Goal: Task Accomplishment & Management: Manage account settings

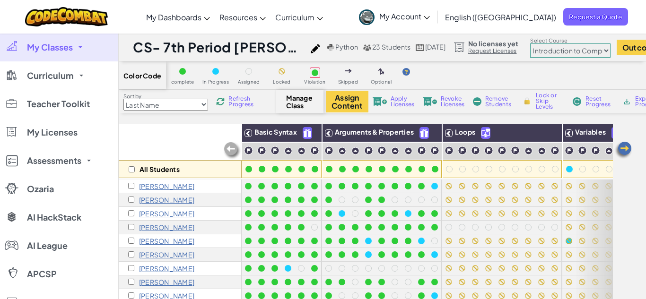
select select "560f1a9f22961295f9427742"
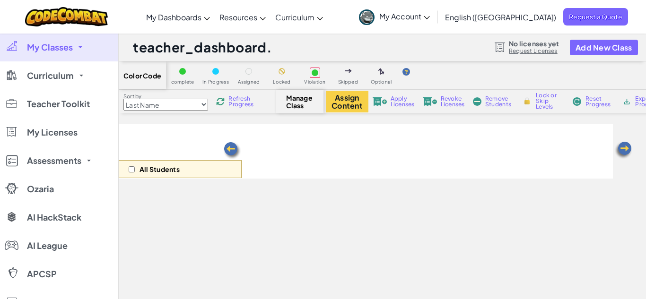
select select "560f1a9f22961295f9427742"
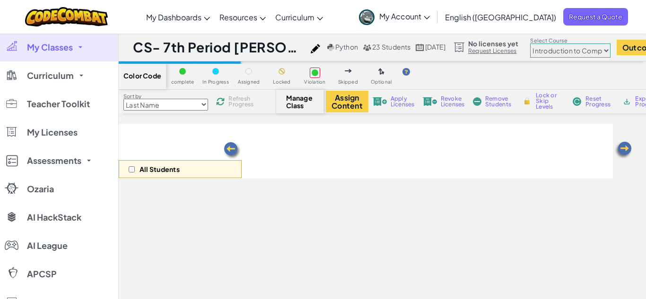
click at [60, 43] on span "My Classes" at bounding box center [50, 47] width 46 height 9
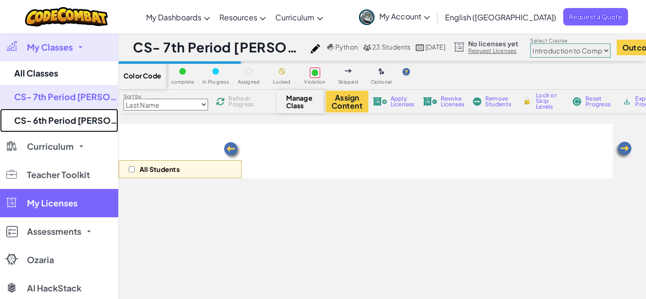
click at [86, 116] on link "CS- 6th Period [PERSON_NAME] (Fall 25)" at bounding box center [59, 121] width 118 height 24
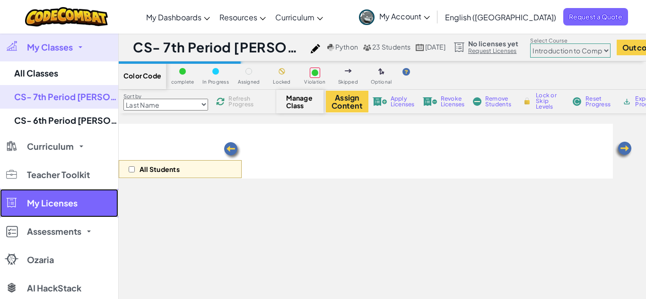
click at [85, 189] on link "My Licenses" at bounding box center [59, 203] width 118 height 28
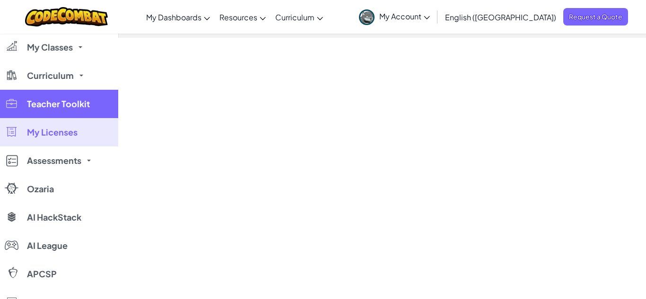
select select "560f1a9f22961295f9427742"
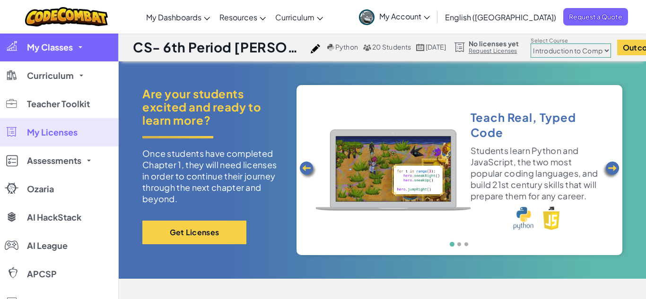
click at [87, 44] on link "My Classes" at bounding box center [59, 47] width 118 height 28
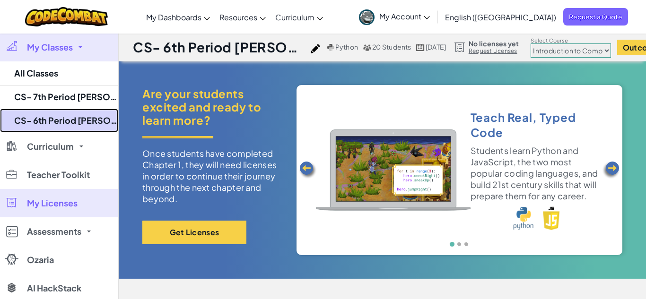
click at [94, 115] on link "CS- 6th Period [PERSON_NAME] (Fall 25)" at bounding box center [59, 121] width 118 height 24
select select "560f1a9f22961295f9427742"
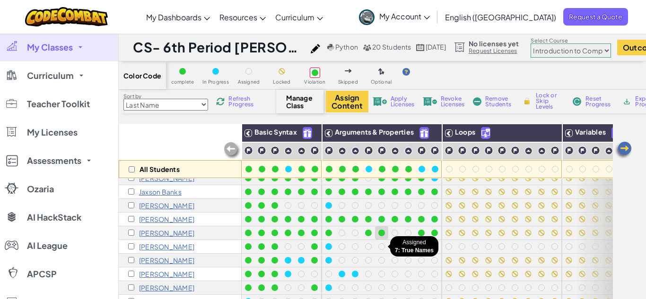
scroll to position [22, 0]
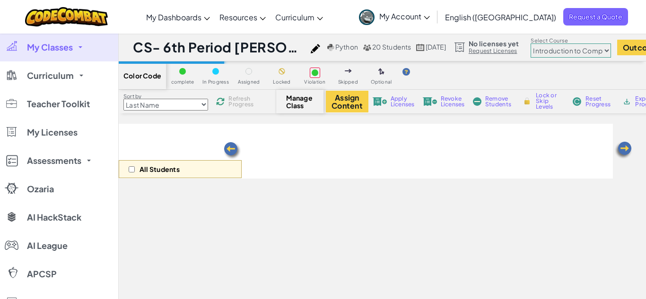
select select "560f1a9f22961295f9427742"
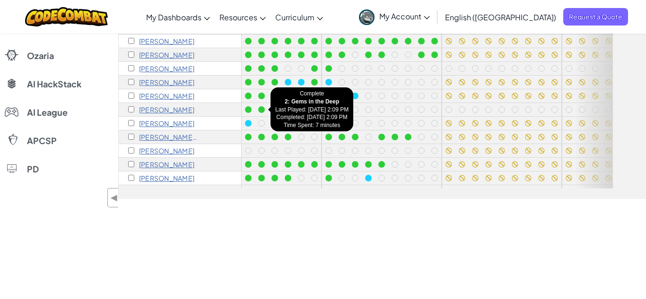
scroll to position [161, 0]
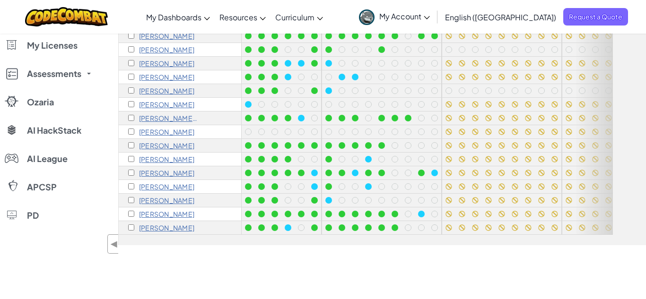
scroll to position [155, 0]
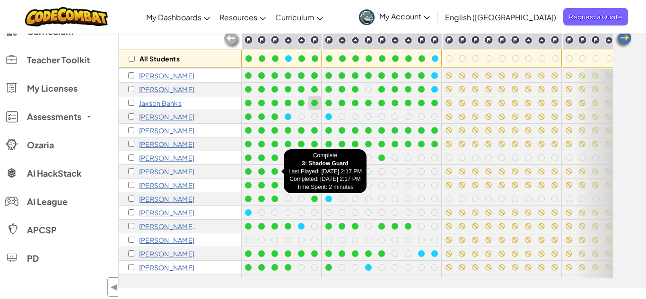
scroll to position [101, 0]
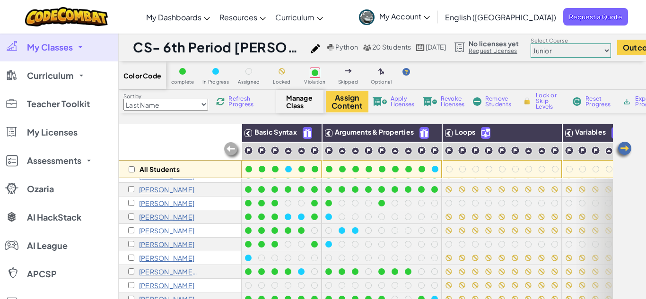
click at [83, 48] on link "My Classes" at bounding box center [59, 47] width 118 height 28
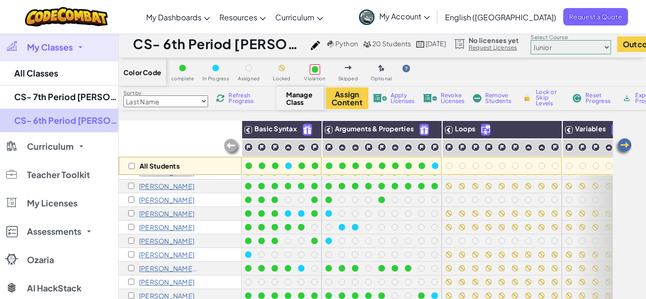
scroll to position [4, 0]
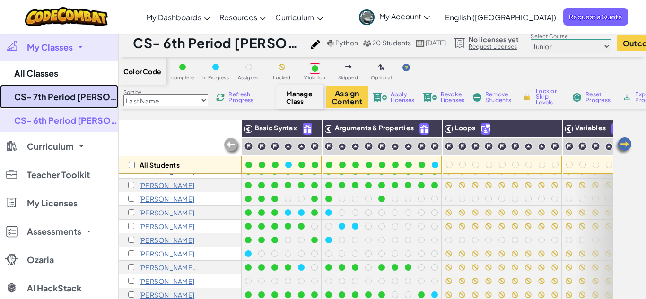
click at [65, 104] on link "CS- 7th Period [PERSON_NAME] (Fall 25)" at bounding box center [59, 97] width 118 height 24
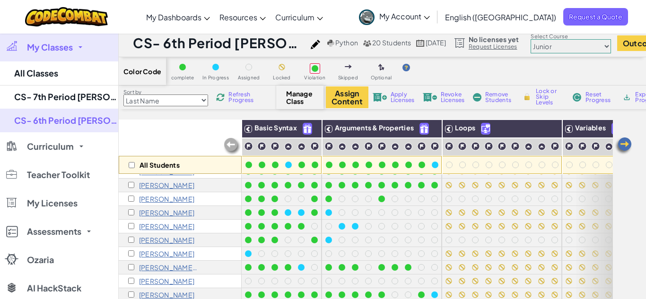
select select "560f1a9f22961295f9427742"
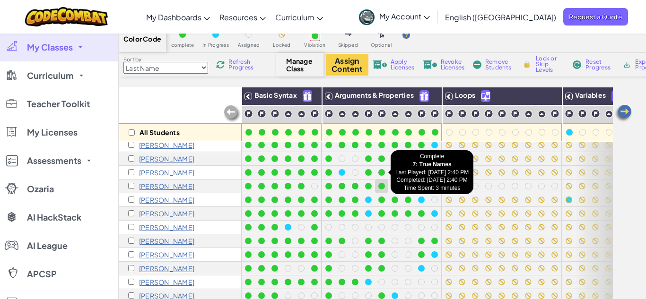
scroll to position [5, 0]
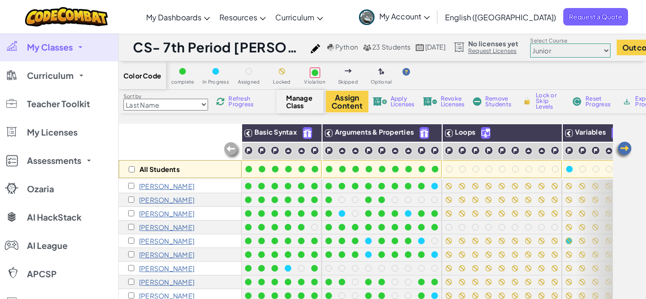
click at [63, 54] on link "My Classes" at bounding box center [59, 47] width 118 height 28
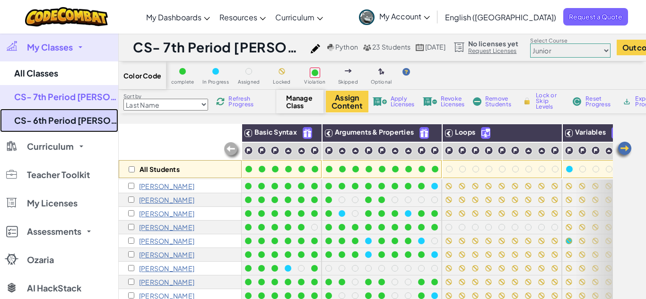
click at [83, 117] on link "CS- 6th Period [PERSON_NAME] (Fall 25)" at bounding box center [59, 121] width 118 height 24
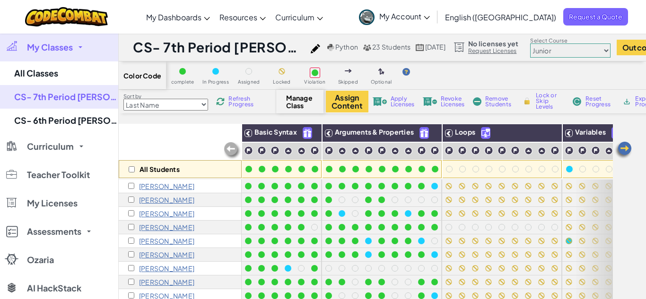
select select "560f1a9f22961295f9427742"
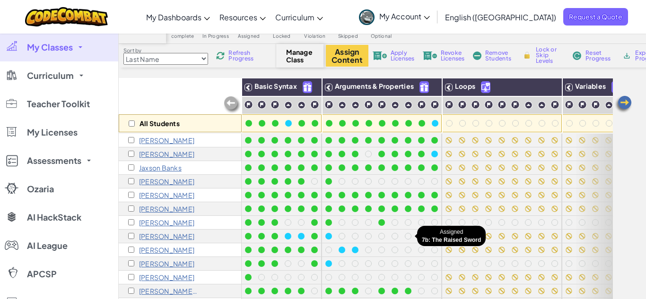
scroll to position [33, 0]
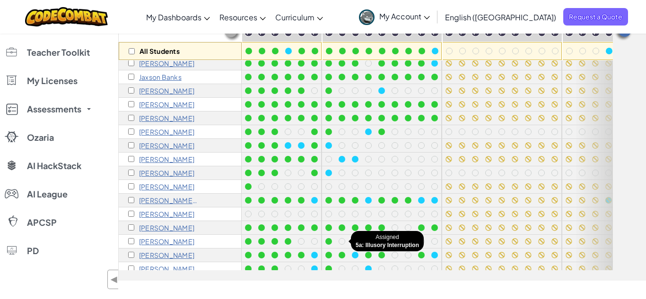
scroll to position [17, 0]
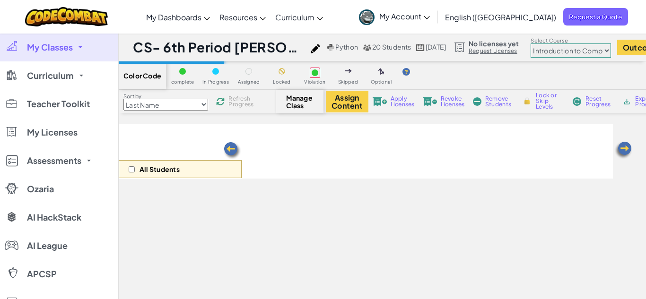
select select "560f1a9f22961295f9427742"
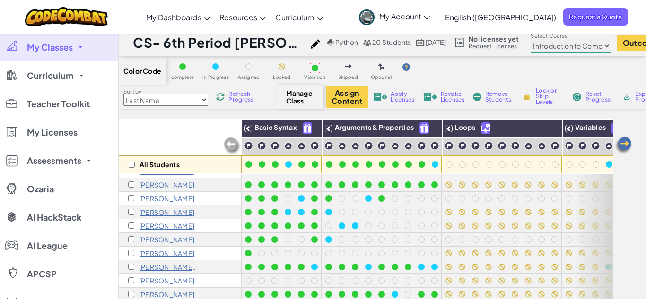
scroll to position [15, 0]
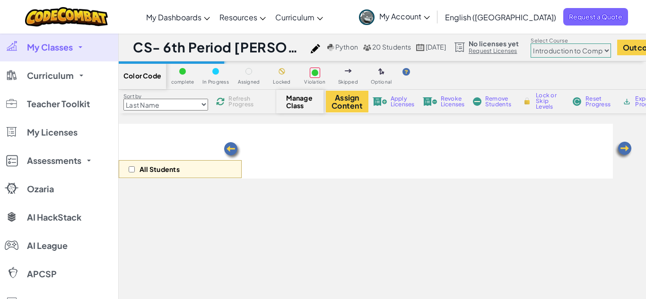
select select "560f1a9f22961295f9427742"
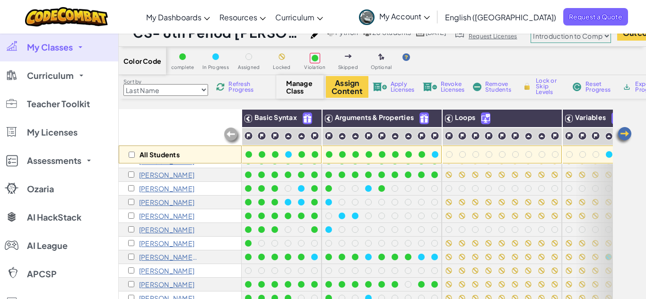
scroll to position [28, 0]
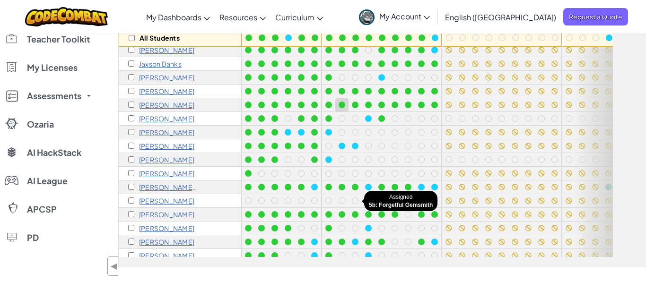
scroll to position [20, 0]
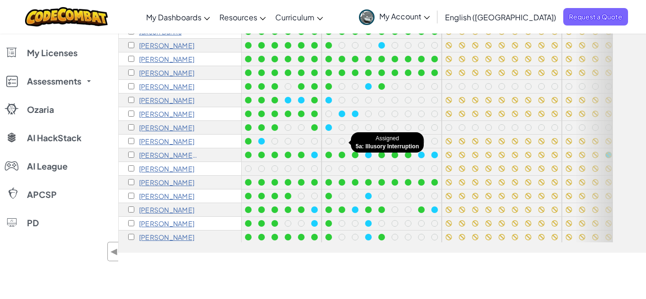
scroll to position [31, 0]
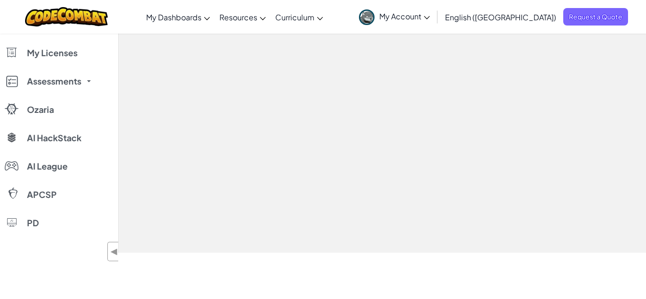
scroll to position [146, 0]
select select "560f1a9f22961295f9427742"
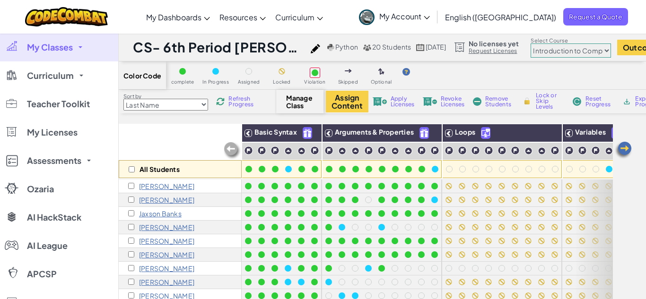
scroll to position [65, 0]
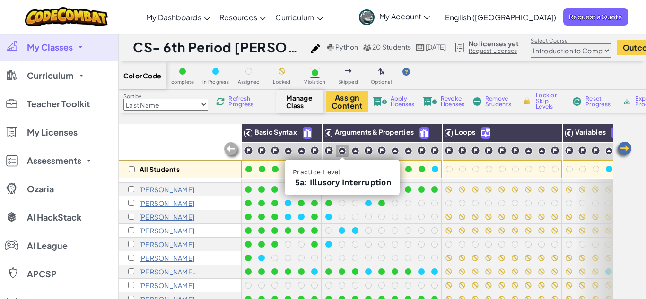
click at [344, 150] on img at bounding box center [342, 151] width 8 height 8
click at [343, 184] on link "5a: Illusory Interruption" at bounding box center [343, 182] width 96 height 9
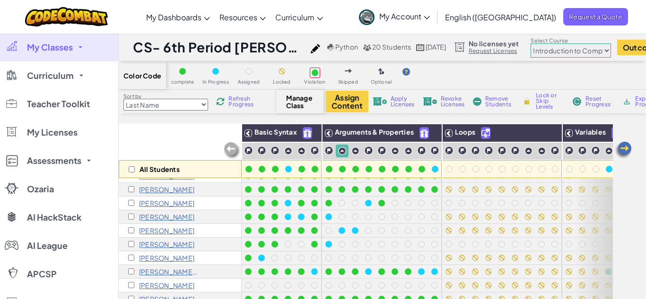
click at [66, 44] on span "My Classes" at bounding box center [50, 47] width 46 height 9
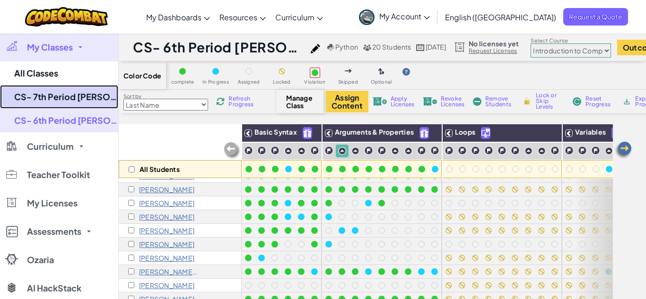
click at [73, 100] on link "CS- 7th Period [PERSON_NAME] (Fall 25)" at bounding box center [59, 97] width 118 height 24
select select "560f1a9f22961295f9427742"
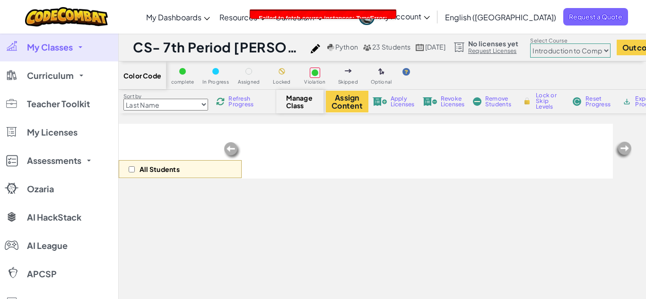
click at [76, 50] on link "My Classes" at bounding box center [59, 47] width 118 height 28
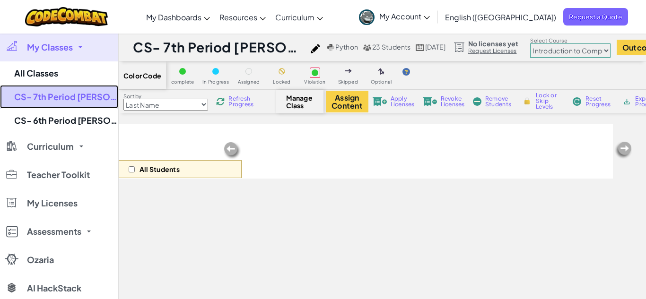
click at [64, 100] on link "CS- 7th Period [PERSON_NAME] (Fall 25)" at bounding box center [59, 97] width 118 height 24
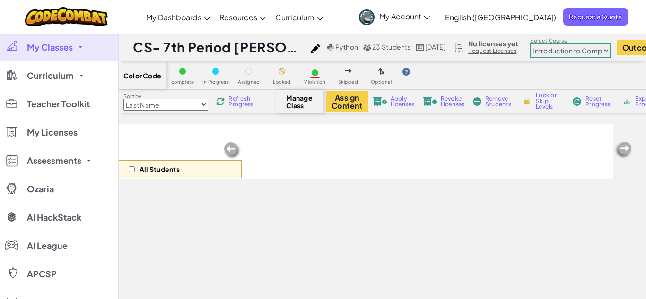
click at [60, 48] on span "My Classes" at bounding box center [50, 47] width 46 height 9
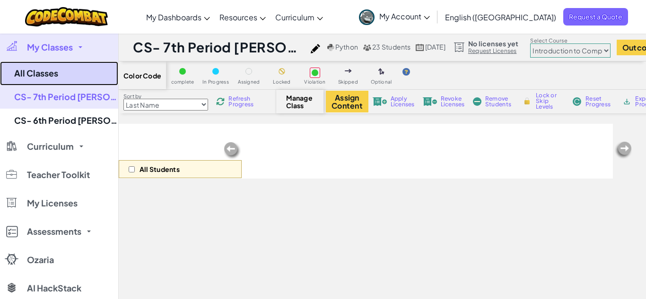
click at [52, 73] on link "All Classes" at bounding box center [59, 73] width 118 height 24
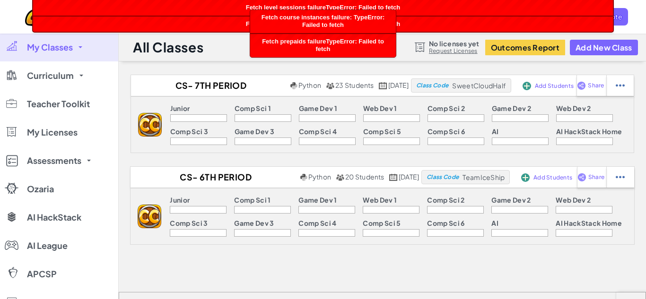
click at [66, 50] on span "My Classes" at bounding box center [50, 47] width 46 height 9
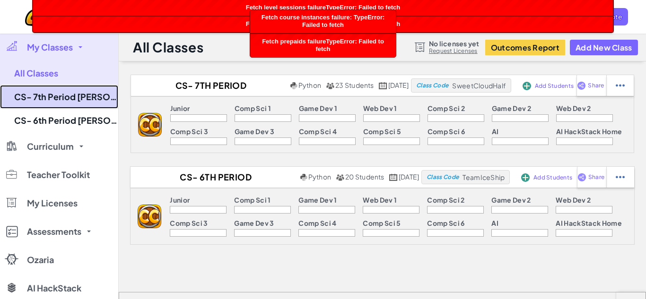
click at [69, 94] on link "CS- 7th Period [PERSON_NAME] (Fall 25)" at bounding box center [59, 97] width 118 height 24
select select "560f1a9f22961295f9427742"
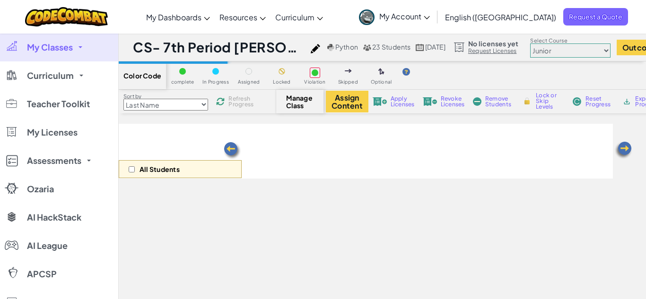
click at [69, 45] on span "My Classes" at bounding box center [50, 47] width 46 height 9
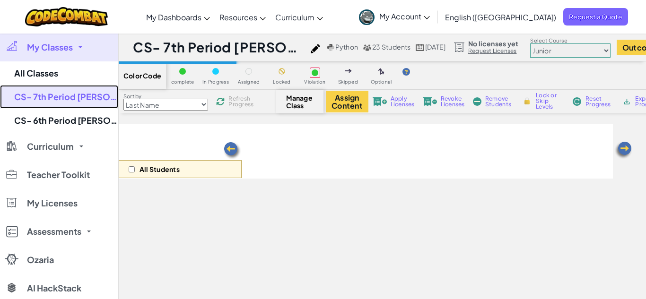
click at [91, 100] on link "CS- 7th Period [PERSON_NAME] (Fall 25)" at bounding box center [59, 97] width 118 height 24
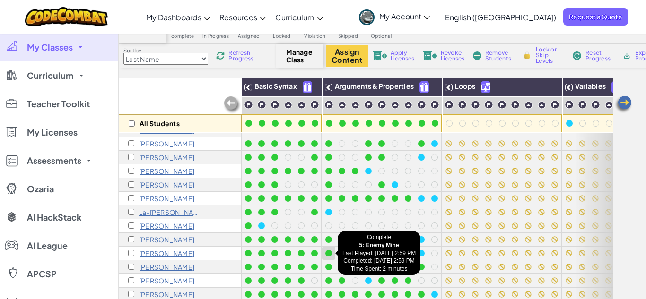
scroll to position [58, 0]
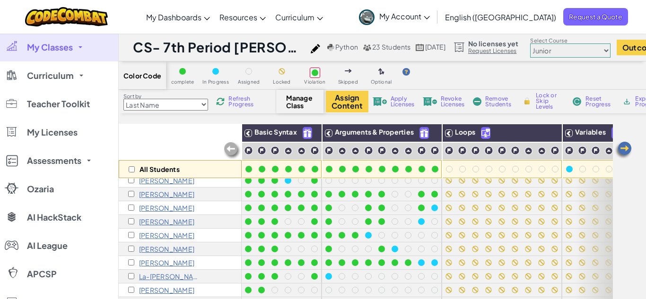
scroll to position [106, 0]
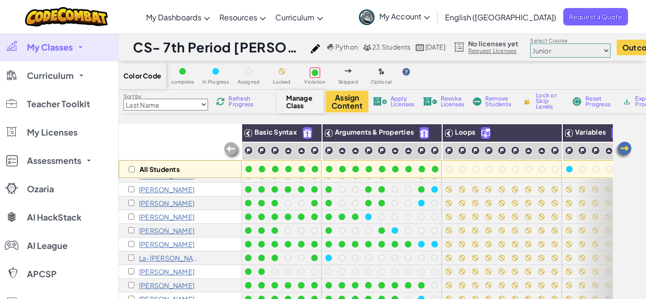
click at [424, 74] on div "Color Code complete In Progress Assigned Locked Violation Skipped Optional" at bounding box center [402, 75] width 567 height 28
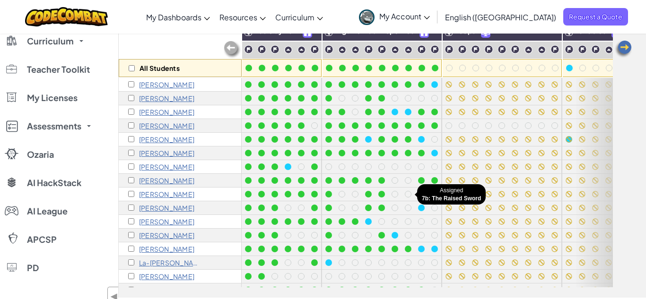
scroll to position [0, 0]
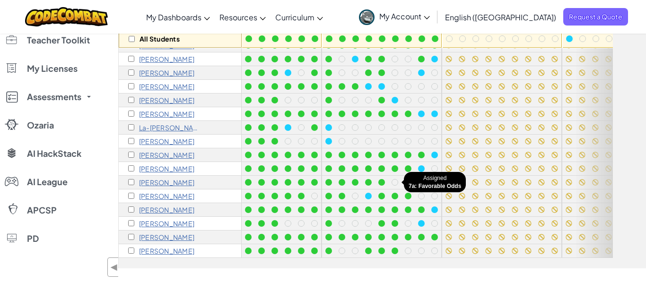
scroll to position [131, 0]
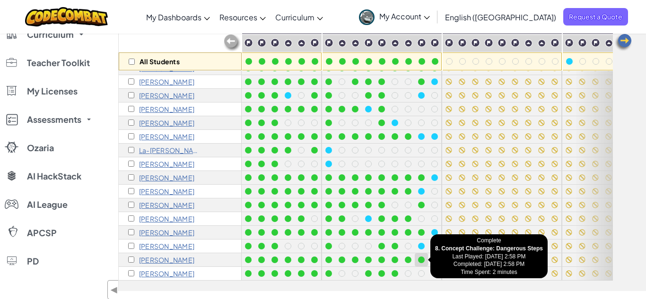
scroll to position [117, 0]
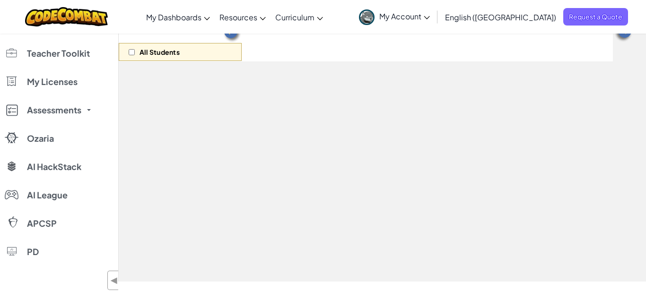
scroll to position [117, 0]
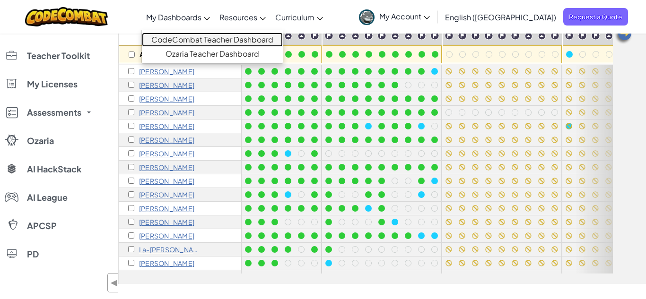
click at [206, 39] on link "CodeCombat Teacher Dashboard" at bounding box center [212, 40] width 141 height 14
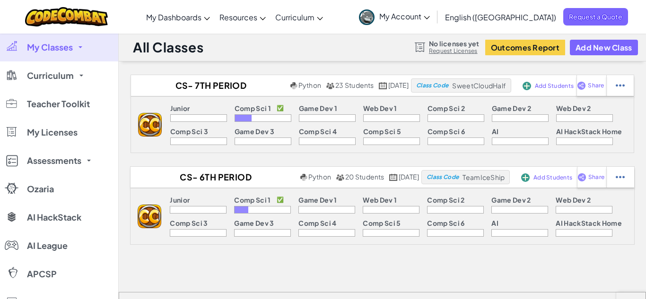
click at [47, 47] on span "My Classes" at bounding box center [50, 47] width 46 height 9
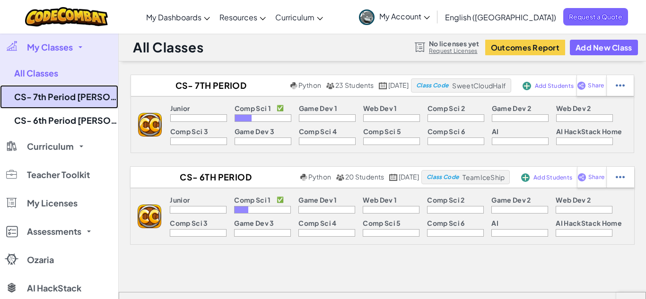
click at [67, 100] on link "CS- 7th Period [PERSON_NAME] (Fall 25)" at bounding box center [59, 97] width 118 height 24
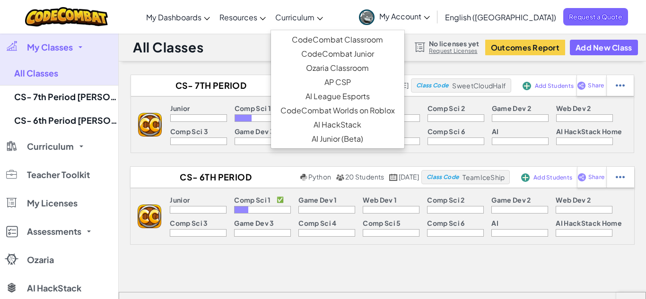
select select "560f1a9f22961295f9427742"
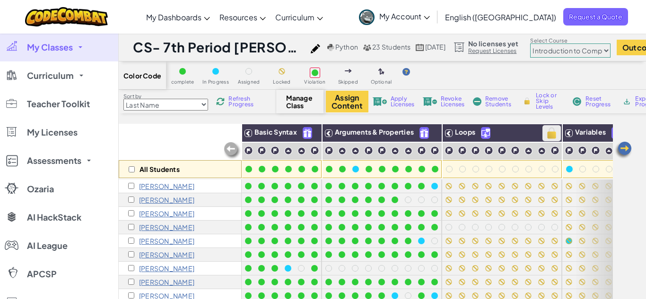
click at [549, 135] on img at bounding box center [551, 133] width 17 height 14
checkbox input "true"
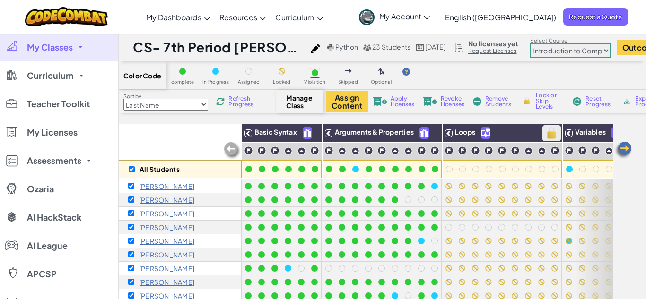
checkbox input "true"
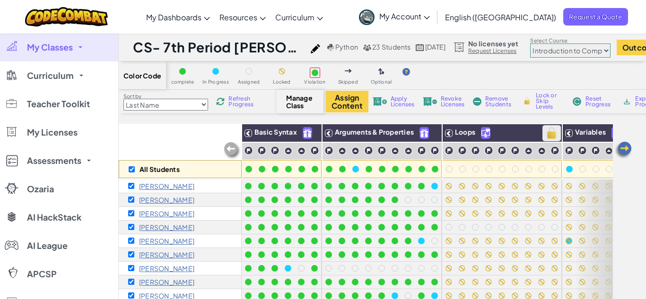
checkbox input "true"
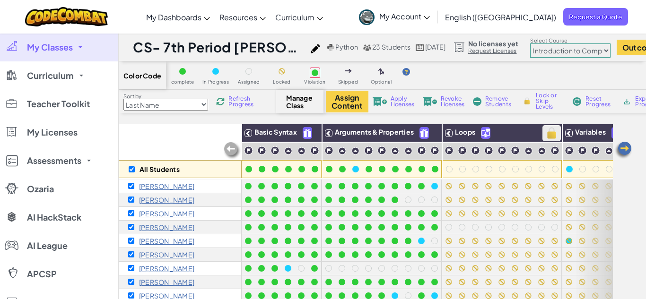
checkbox input "true"
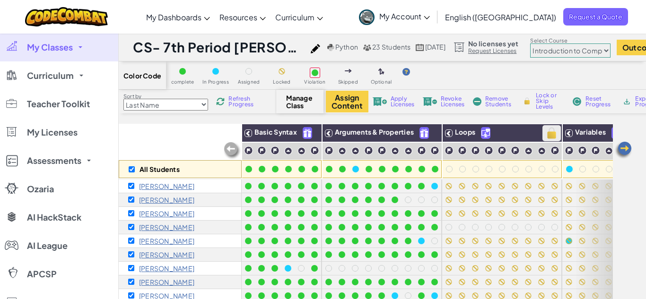
checkbox input "true"
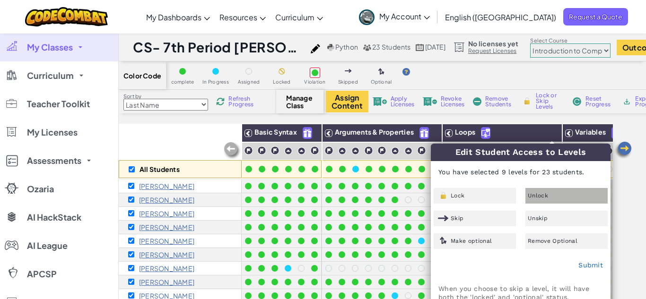
click at [536, 199] on span "Unlock" at bounding box center [537, 196] width 20 height 6
click at [590, 265] on link "Submit" at bounding box center [590, 265] width 25 height 8
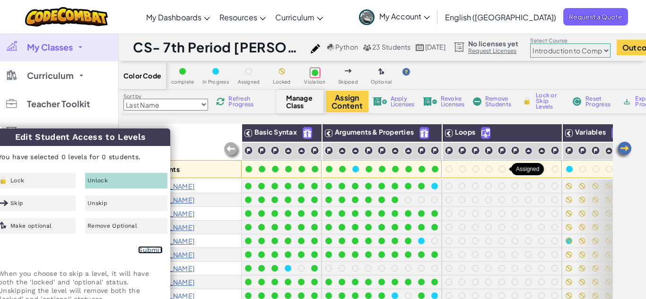
checkbox input "false"
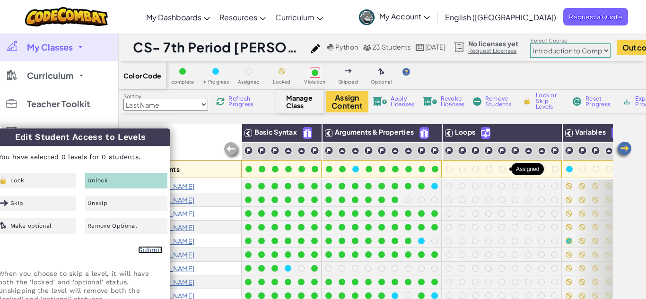
checkbox input "false"
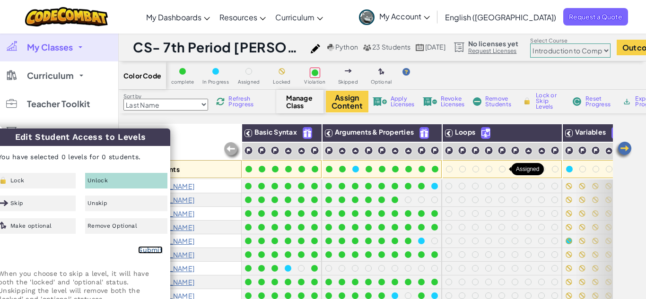
checkbox input "false"
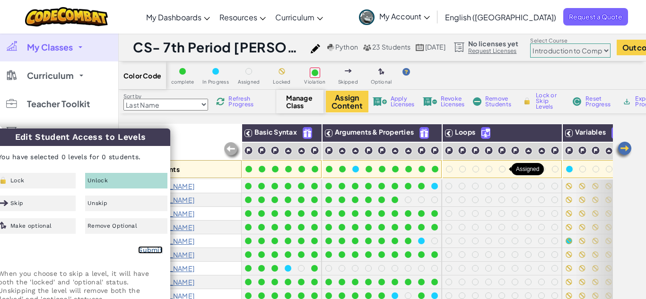
checkbox input "false"
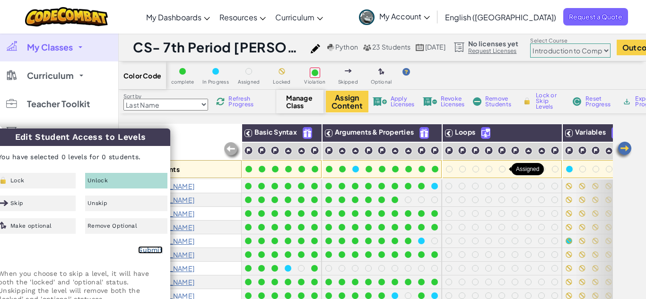
checkbox input "false"
click at [226, 127] on div "All Students" at bounding box center [180, 151] width 123 height 55
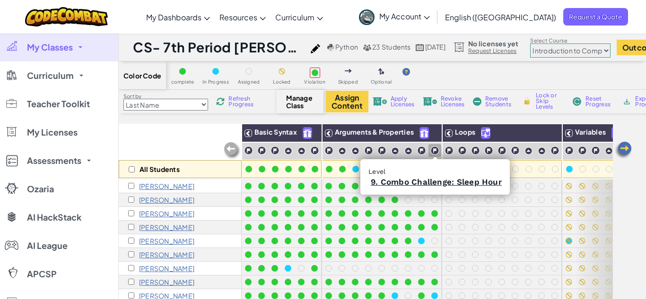
click at [435, 149] on img at bounding box center [434, 150] width 9 height 9
click at [437, 153] on img at bounding box center [434, 150] width 9 height 9
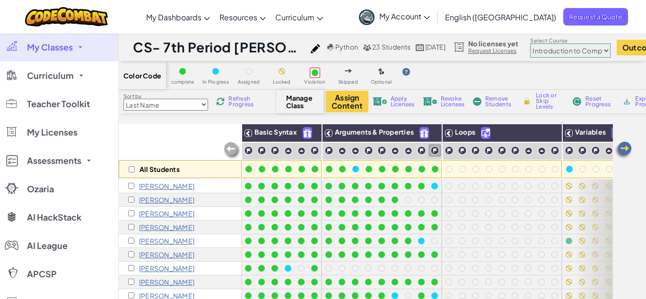
click at [437, 149] on img at bounding box center [434, 150] width 9 height 9
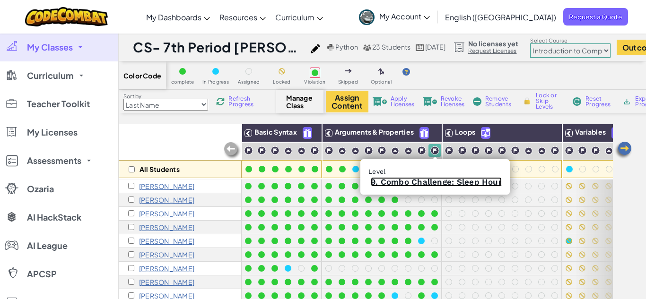
click at [443, 180] on link "9. Combo Challenge: Sleep Hour" at bounding box center [436, 181] width 131 height 9
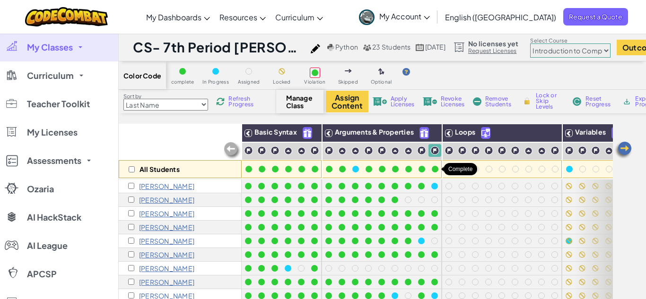
click at [434, 170] on div at bounding box center [435, 169] width 7 height 7
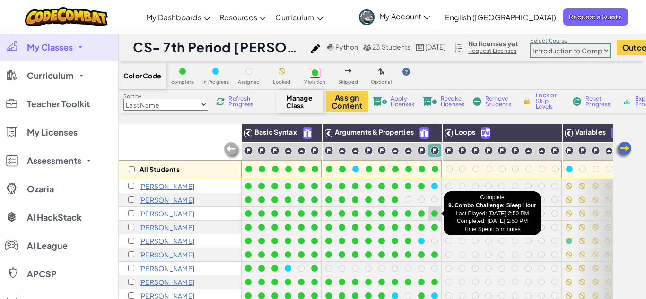
click at [435, 210] on div at bounding box center [434, 213] width 7 height 7
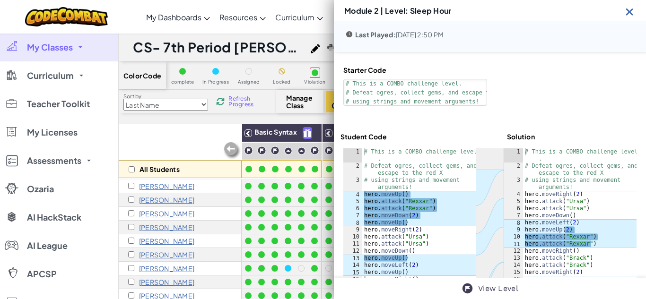
scroll to position [100, 0]
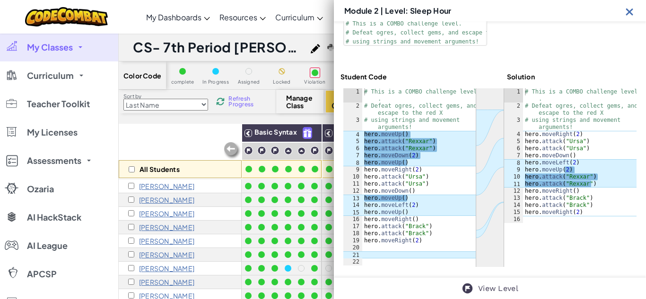
click at [309, 90] on div "Manage Class" at bounding box center [299, 102] width 47 height 24
click at [629, 18] on div "Module 2 | Level: Sleep Hour" at bounding box center [490, 10] width 312 height 21
click at [630, 16] on img at bounding box center [629, 12] width 12 height 12
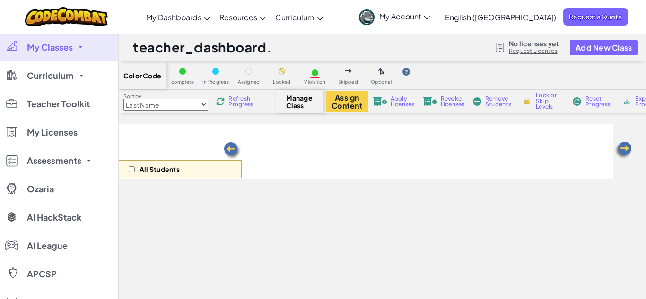
select select "560f1a9f22961295f9427742"
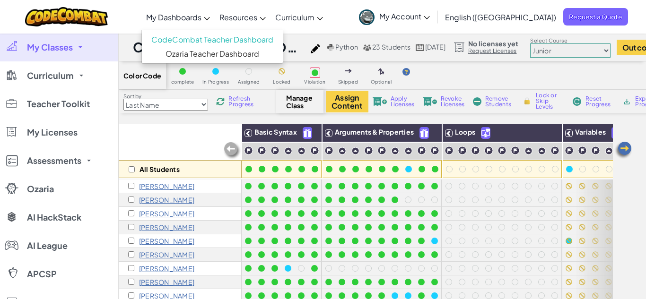
click at [201, 14] on span "My Dashboards" at bounding box center [173, 17] width 55 height 10
click at [201, 15] on span "My Dashboards" at bounding box center [173, 17] width 55 height 10
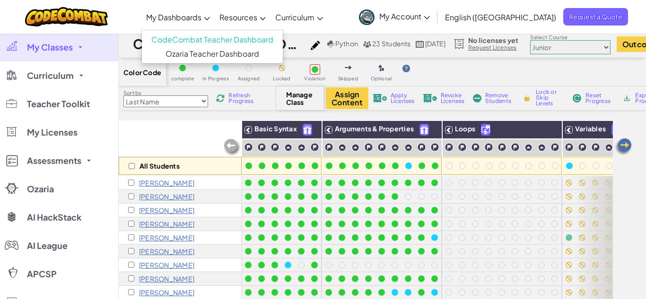
scroll to position [5, 0]
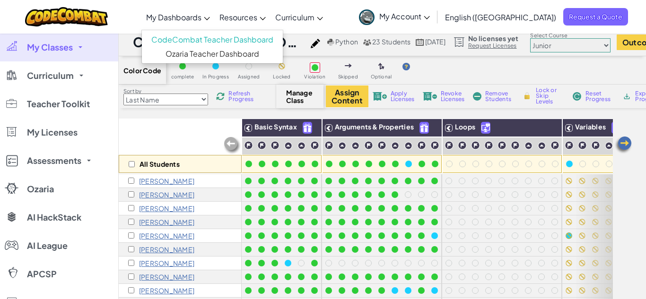
click at [201, 14] on span "My Dashboards" at bounding box center [173, 17] width 55 height 10
